Goal: Check status: Check status

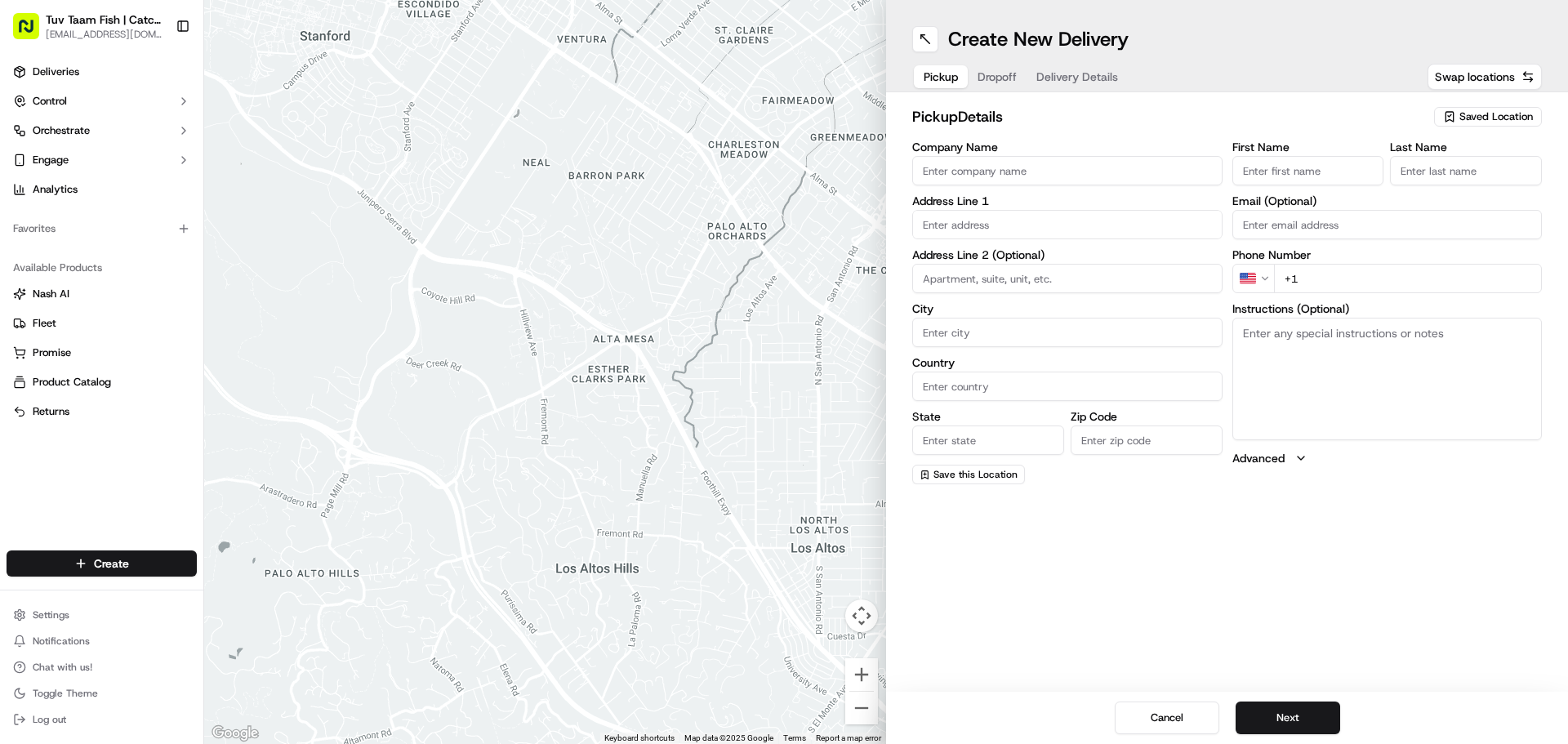
click at [79, 457] on div "Deliveries Control Orchestrate Engage Analytics Favorites Available Products [P…" at bounding box center [102, 294] width 203 height 485
click at [616, 436] on div at bounding box center [544, 372] width 682 height 744
click at [868, 88] on div at bounding box center [544, 372] width 682 height 744
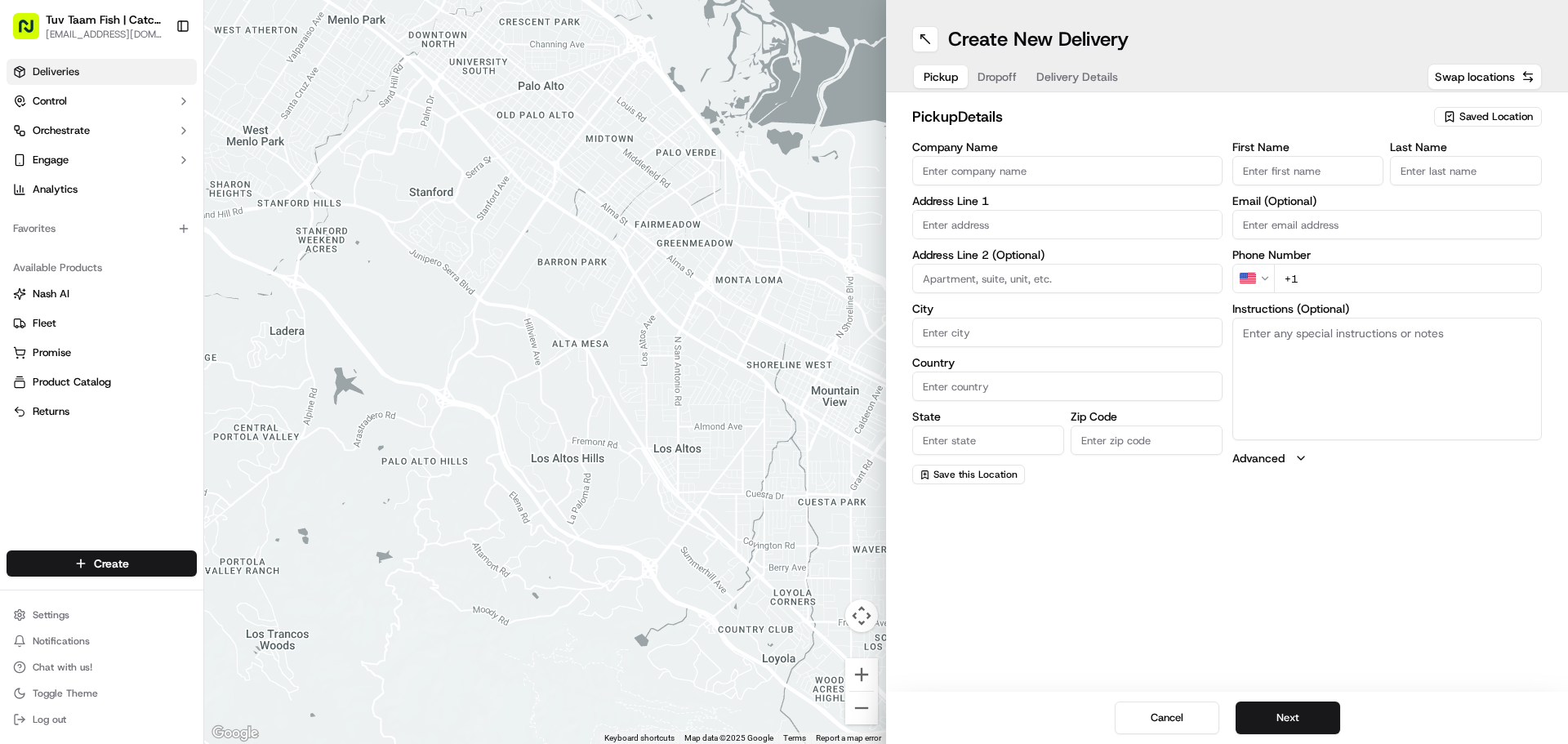
click at [84, 79] on link "Deliveries" at bounding box center [102, 72] width 190 height 26
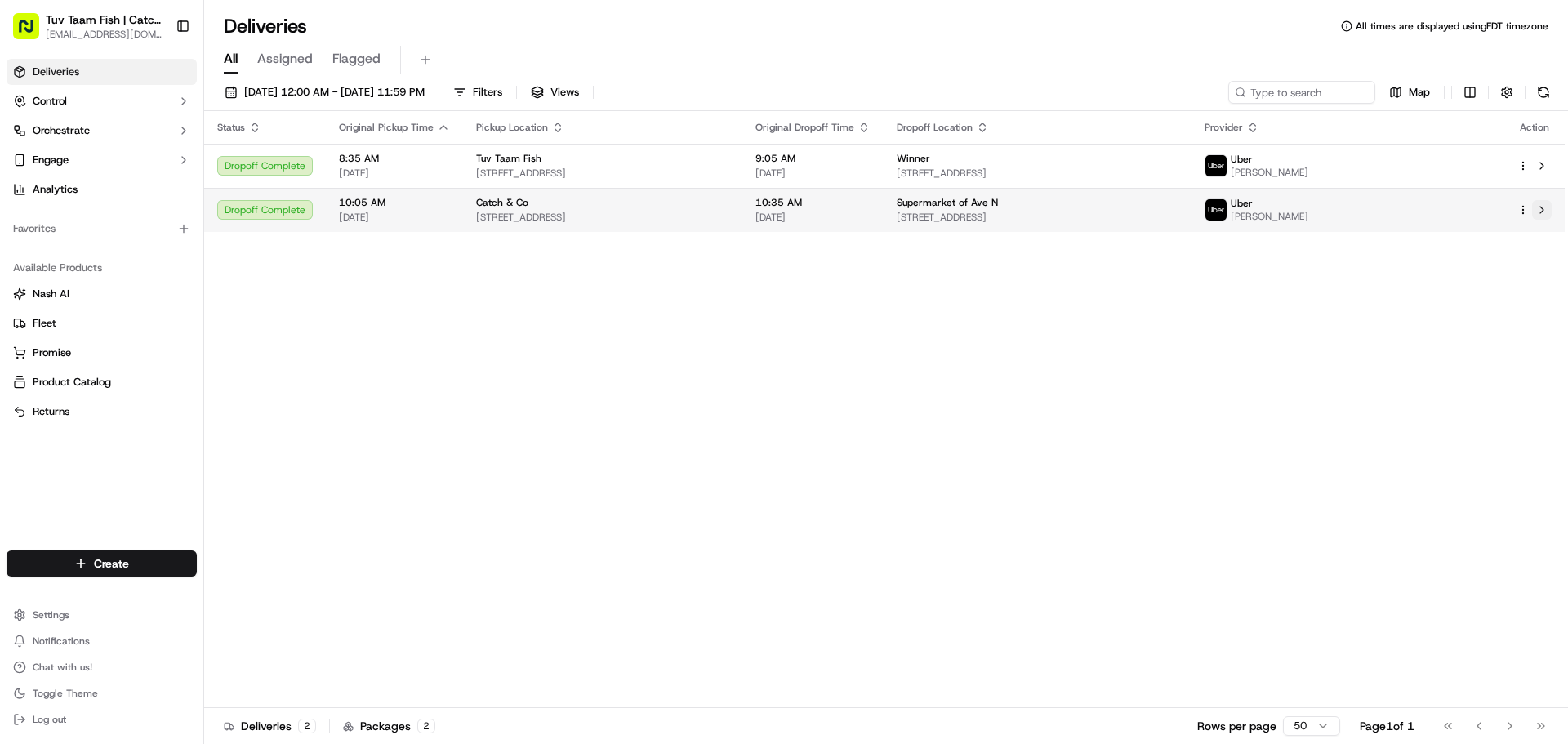
click at [1534, 207] on button at bounding box center [1542, 210] width 20 height 20
